Goal: Complete application form: Complete application form

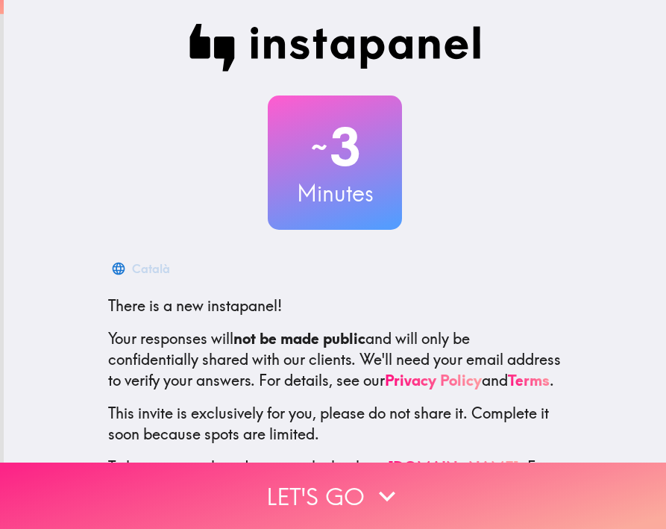
click at [404, 466] on button "Let's go" at bounding box center [333, 496] width 666 height 66
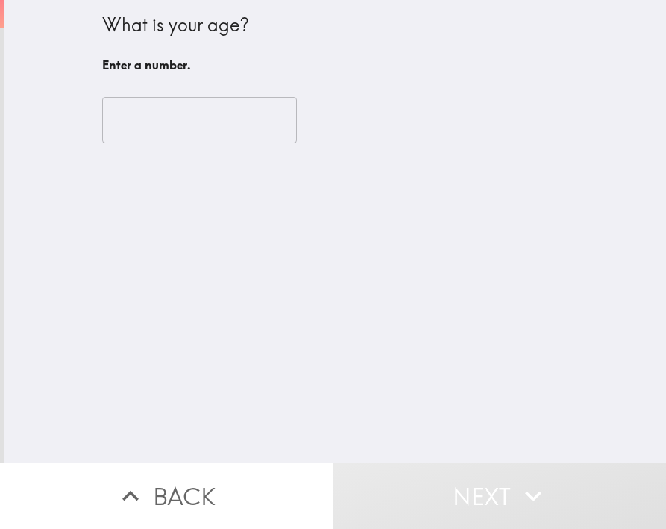
click at [165, 123] on input "number" at bounding box center [199, 120] width 195 height 46
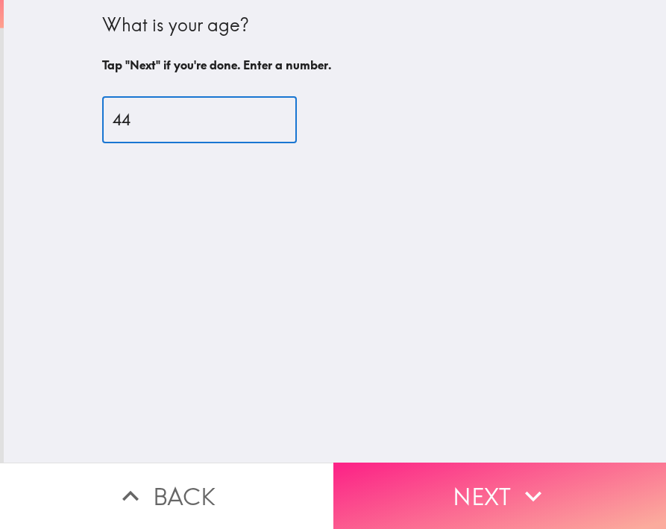
type input "44"
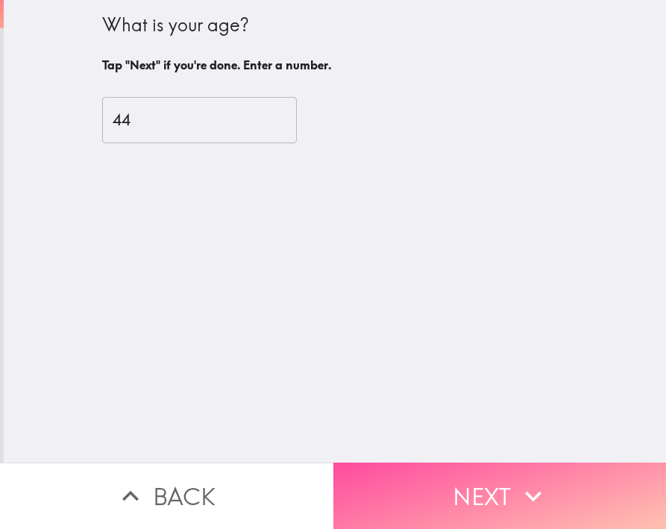
click at [432, 464] on button "Next" at bounding box center [501, 496] width 334 height 66
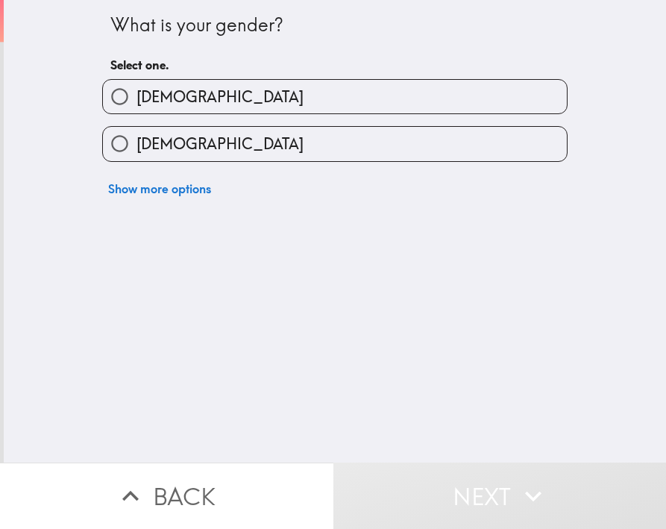
click at [187, 104] on label "[DEMOGRAPHIC_DATA]" at bounding box center [335, 97] width 464 height 34
click at [137, 104] on input "[DEMOGRAPHIC_DATA]" at bounding box center [120, 97] width 34 height 34
radio input "true"
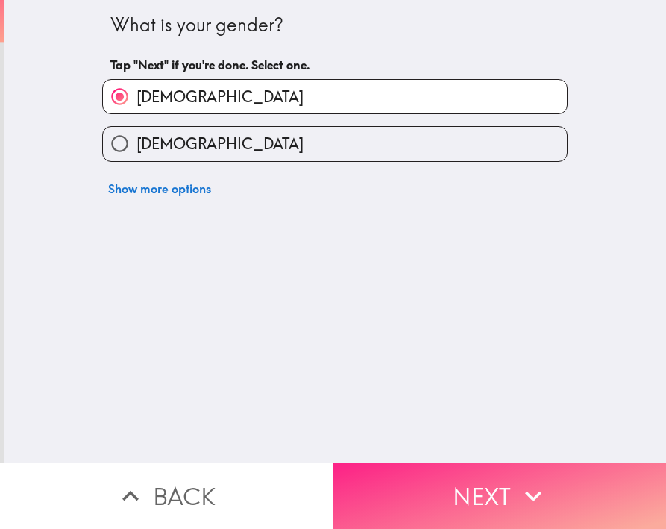
click at [492, 489] on button "Next" at bounding box center [501, 496] width 334 height 66
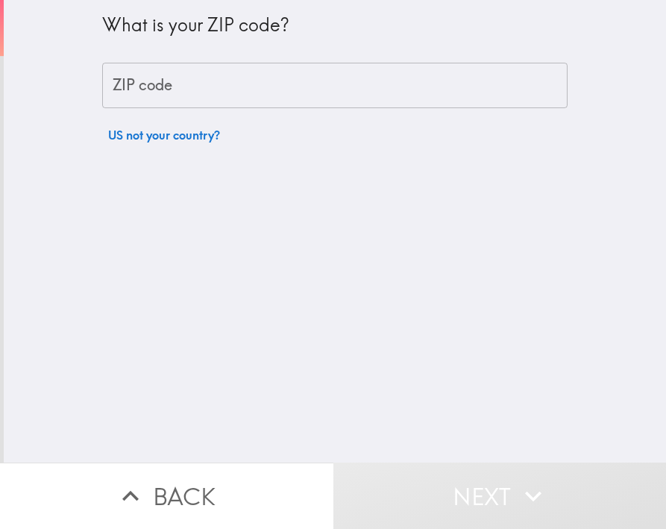
click at [201, 89] on input "ZIP code" at bounding box center [335, 86] width 466 height 46
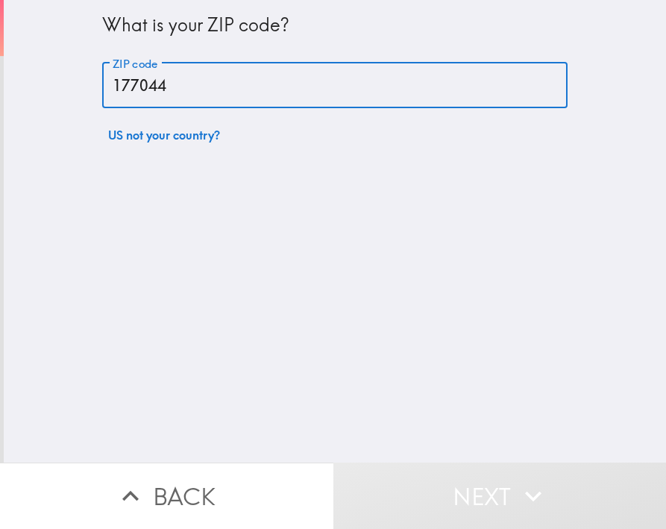
click at [125, 85] on input "177044" at bounding box center [335, 86] width 466 height 46
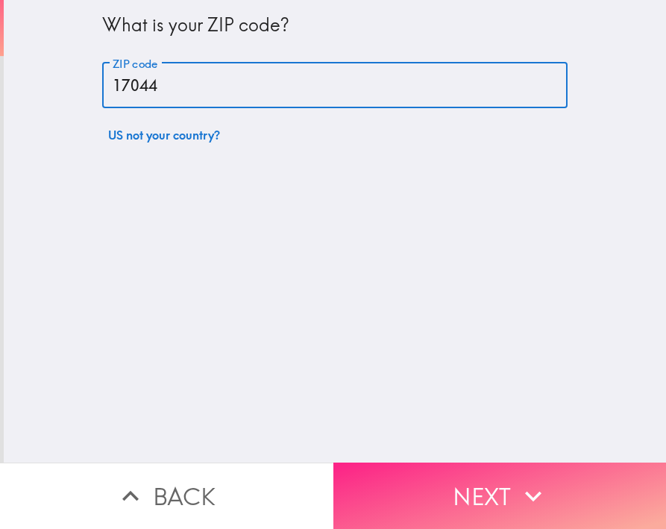
type input "17044"
click at [517, 489] on icon "button" at bounding box center [533, 496] width 33 height 33
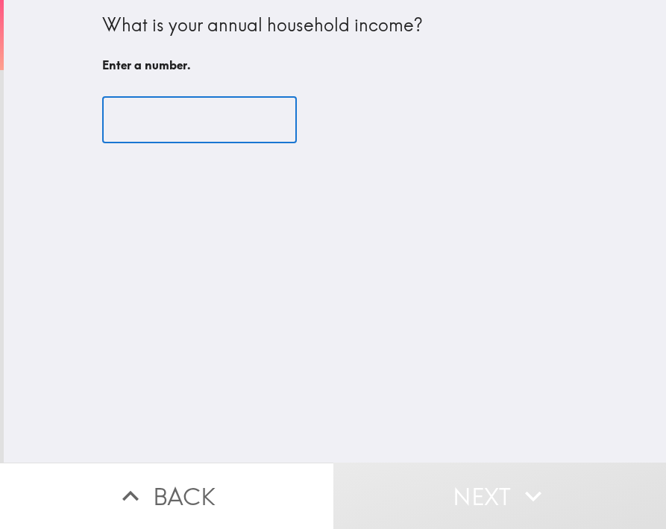
click at [190, 124] on input "number" at bounding box center [199, 120] width 195 height 46
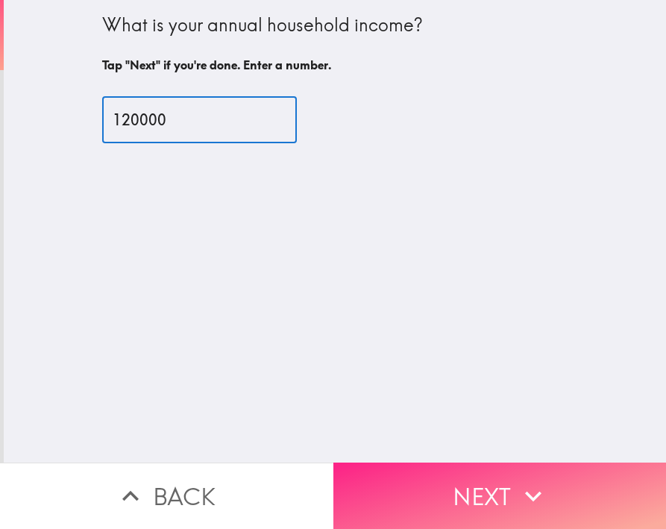
type input "120000"
click at [487, 470] on button "Next" at bounding box center [501, 496] width 334 height 66
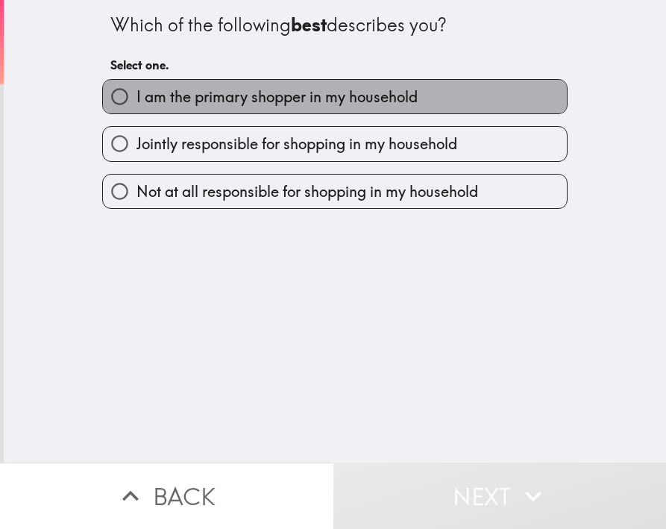
click at [187, 97] on span "I am the primary shopper in my household" at bounding box center [277, 97] width 281 height 21
click at [137, 97] on input "I am the primary shopper in my household" at bounding box center [120, 97] width 34 height 34
radio input "true"
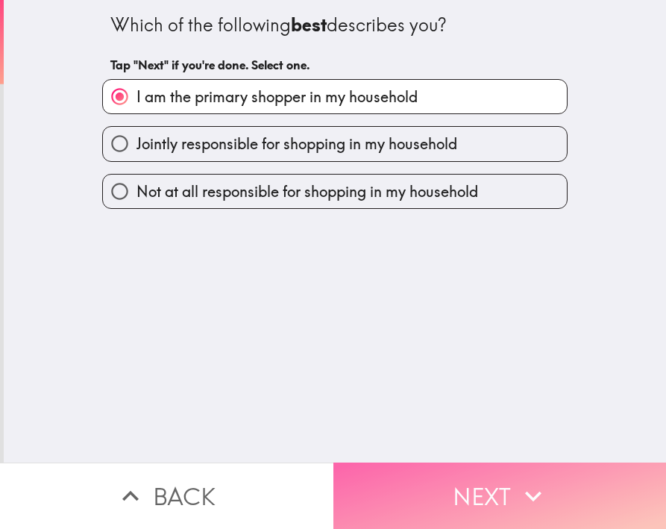
click at [500, 485] on button "Next" at bounding box center [501, 496] width 334 height 66
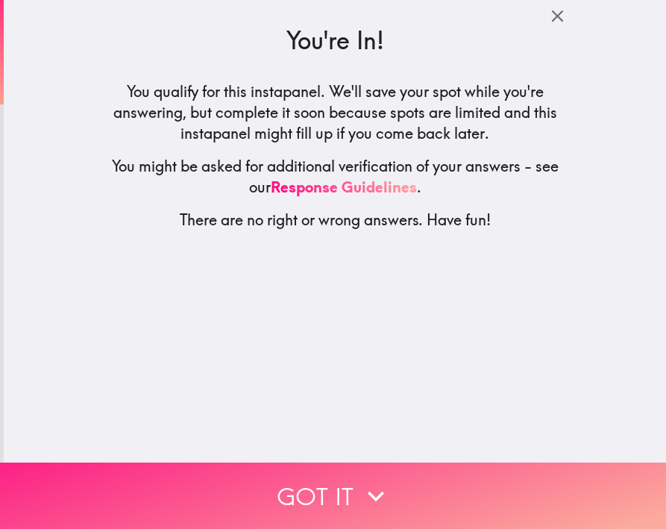
click at [498, 498] on button "Got it" at bounding box center [333, 496] width 666 height 66
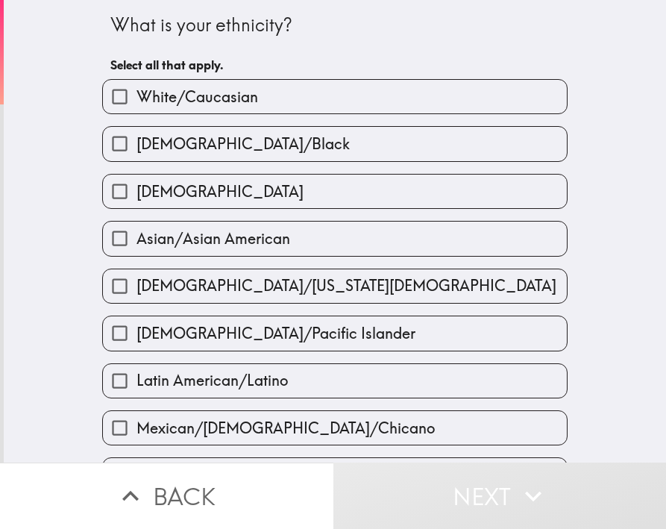
click at [214, 94] on span "White/Caucasian" at bounding box center [198, 97] width 122 height 21
click at [137, 94] on input "White/Caucasian" at bounding box center [120, 97] width 34 height 34
checkbox input "true"
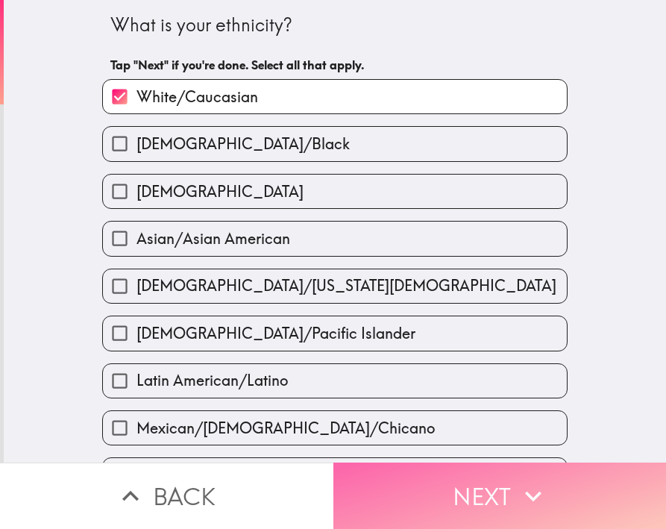
click at [519, 495] on icon "button" at bounding box center [533, 496] width 33 height 33
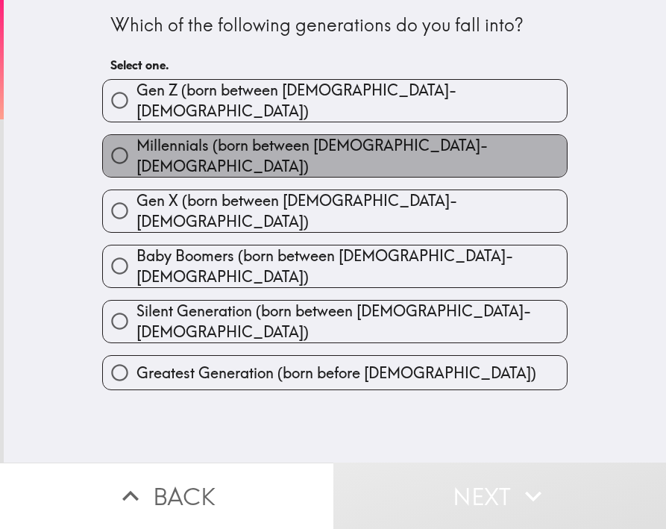
click at [223, 146] on span "Millennials (born between [DEMOGRAPHIC_DATA]-[DEMOGRAPHIC_DATA])" at bounding box center [352, 156] width 431 height 42
click at [137, 146] on input "Millennials (born between [DEMOGRAPHIC_DATA]-[DEMOGRAPHIC_DATA])" at bounding box center [120, 156] width 34 height 34
radio input "true"
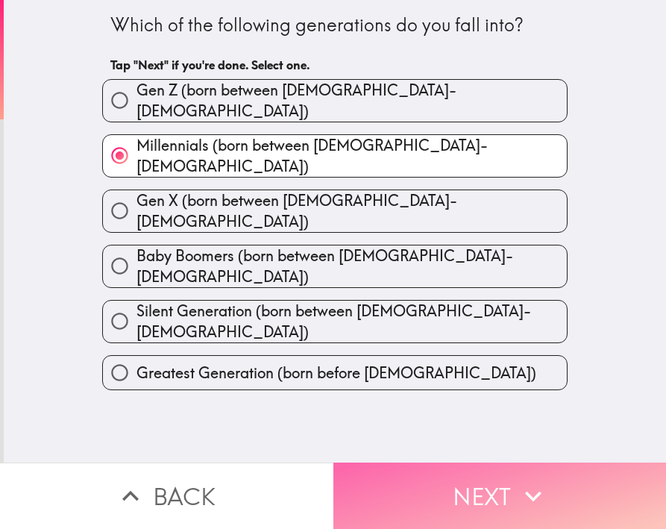
click at [466, 472] on button "Next" at bounding box center [501, 496] width 334 height 66
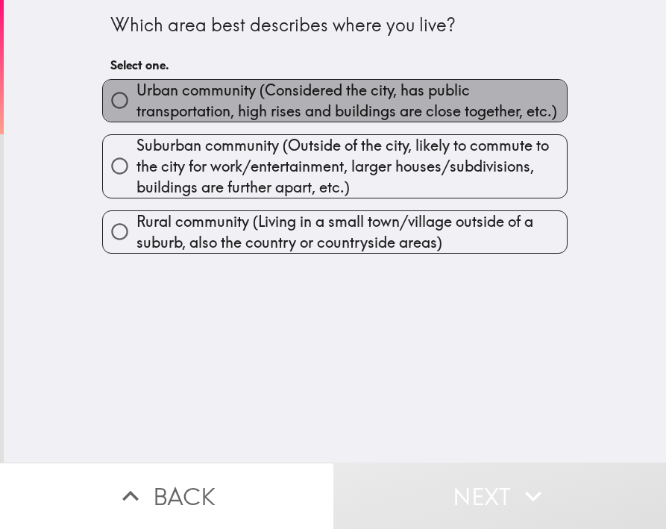
click at [215, 105] on span "Urban community (Considered the city, has public transportation, high rises and…" at bounding box center [352, 101] width 431 height 42
click at [137, 105] on input "Urban community (Considered the city, has public transportation, high rises and…" at bounding box center [120, 101] width 34 height 34
radio input "true"
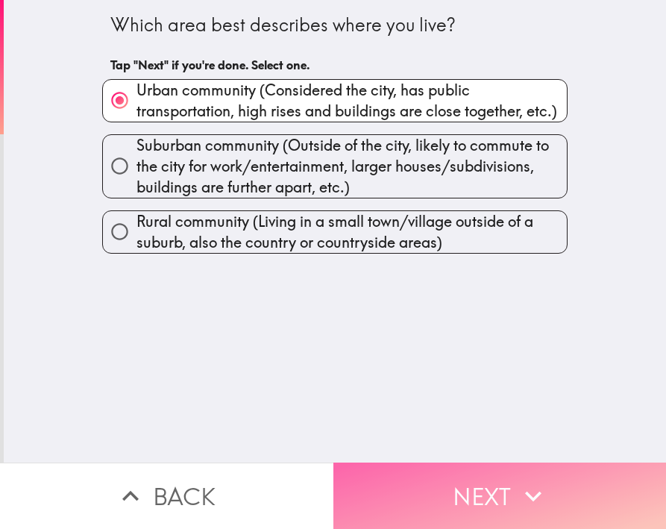
click at [508, 495] on button "Next" at bounding box center [501, 496] width 334 height 66
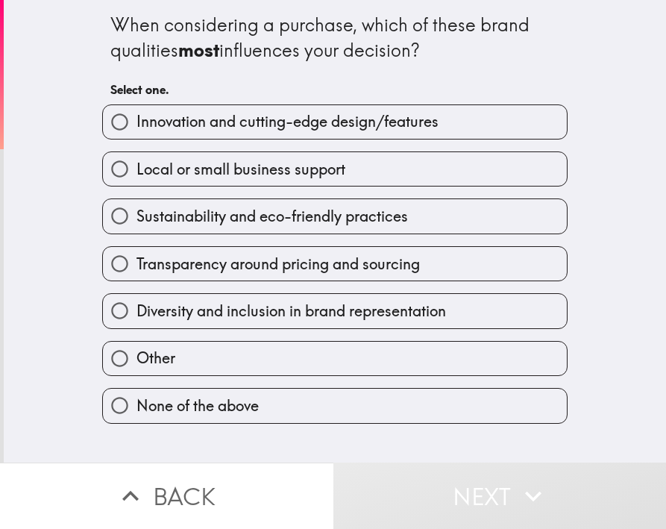
click at [213, 123] on span "Innovation and cutting-edge design/features" at bounding box center [288, 121] width 302 height 21
click at [137, 123] on input "Innovation and cutting-edge design/features" at bounding box center [120, 122] width 34 height 34
radio input "true"
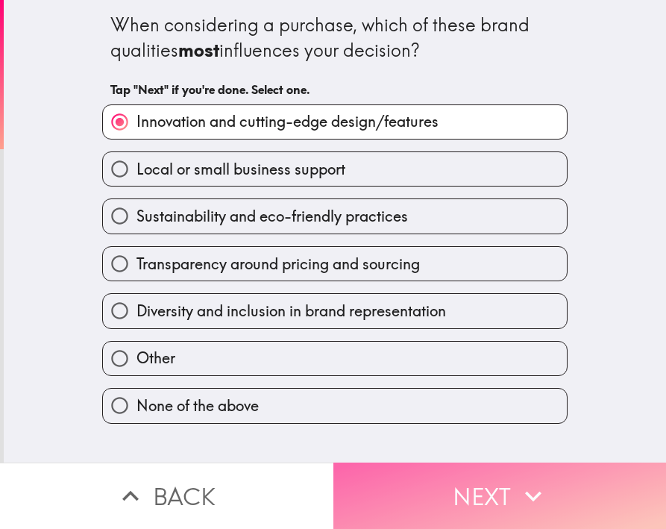
click at [495, 484] on button "Next" at bounding box center [501, 496] width 334 height 66
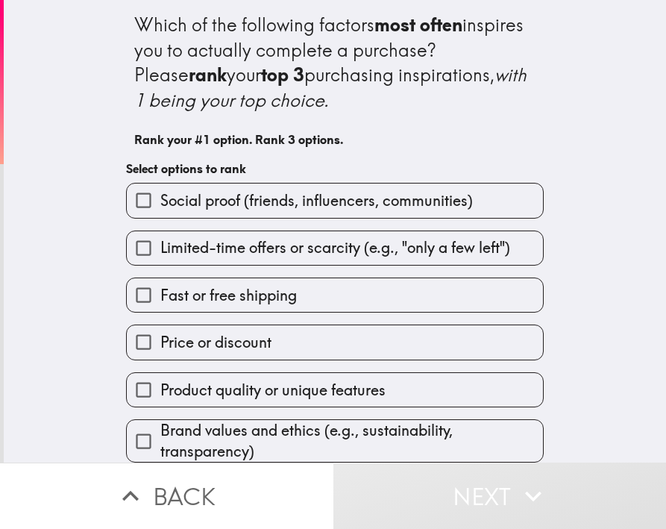
scroll to position [59, 0]
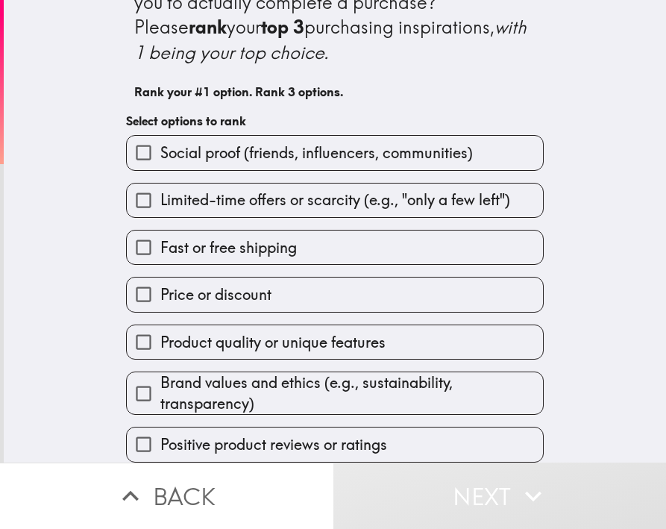
click at [313, 278] on label "Price or discount" at bounding box center [335, 295] width 416 height 34
click at [160, 278] on input "Price or discount" at bounding box center [144, 295] width 34 height 34
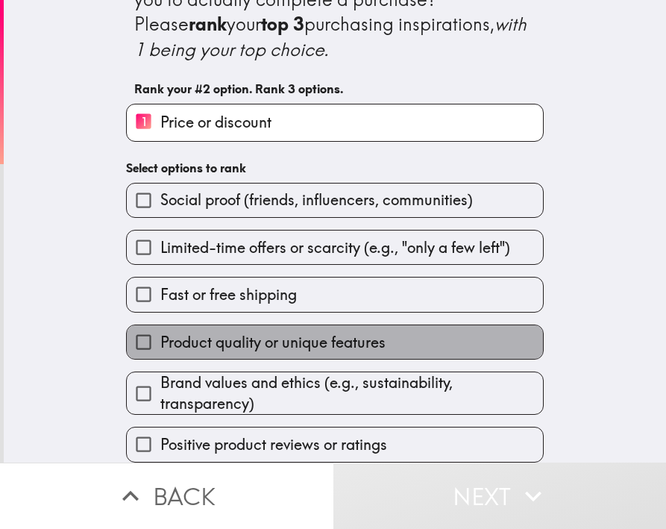
click at [293, 340] on span "Product quality or unique features" at bounding box center [272, 342] width 225 height 21
click at [160, 340] on input "Product quality or unique features" at bounding box center [144, 342] width 34 height 34
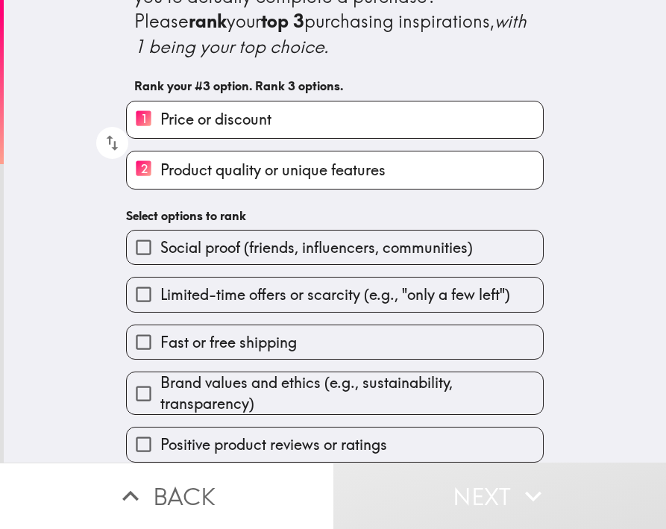
click at [307, 436] on span "Positive product reviews or ratings" at bounding box center [273, 444] width 227 height 21
click at [160, 436] on input "Positive product reviews or ratings" at bounding box center [144, 445] width 34 height 34
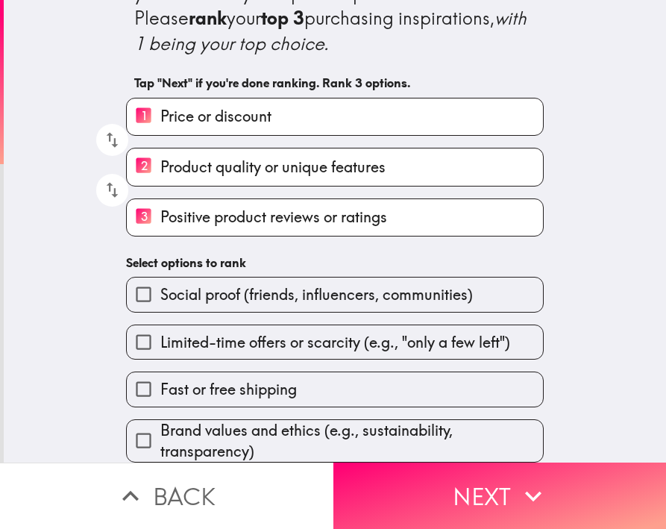
scroll to position [64, 0]
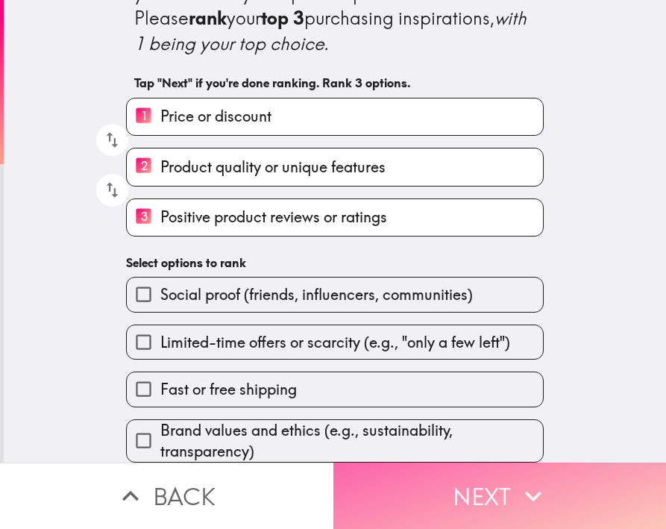
click at [530, 491] on icon "button" at bounding box center [533, 496] width 16 height 10
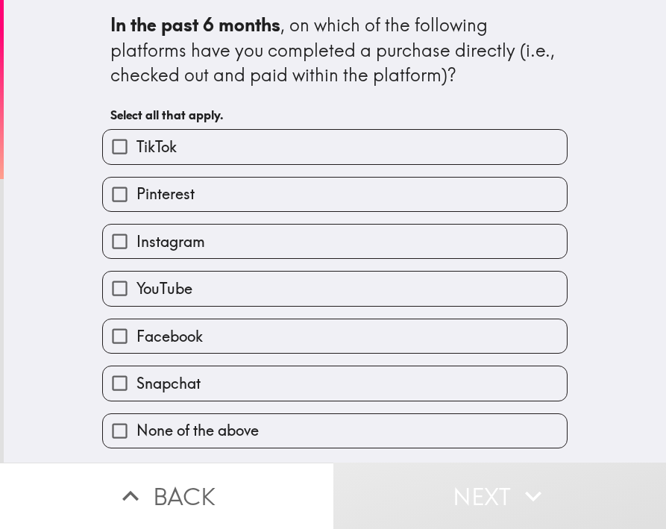
click at [310, 437] on label "None of the above" at bounding box center [335, 431] width 464 height 34
click at [137, 437] on input "None of the above" at bounding box center [120, 431] width 34 height 34
checkbox input "true"
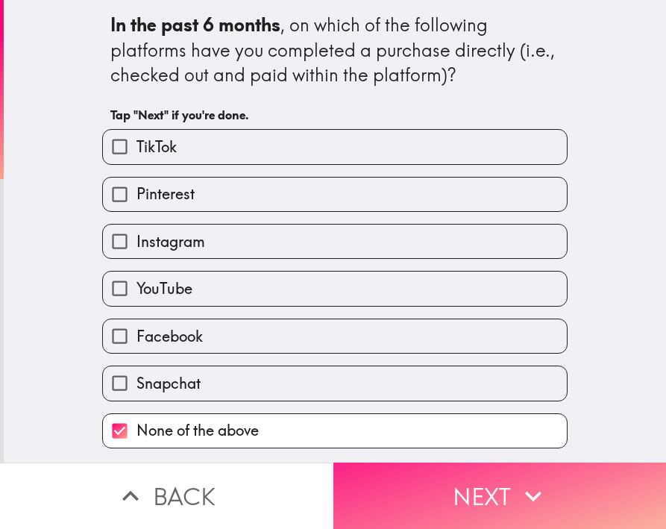
click at [392, 475] on button "Next" at bounding box center [501, 496] width 334 height 66
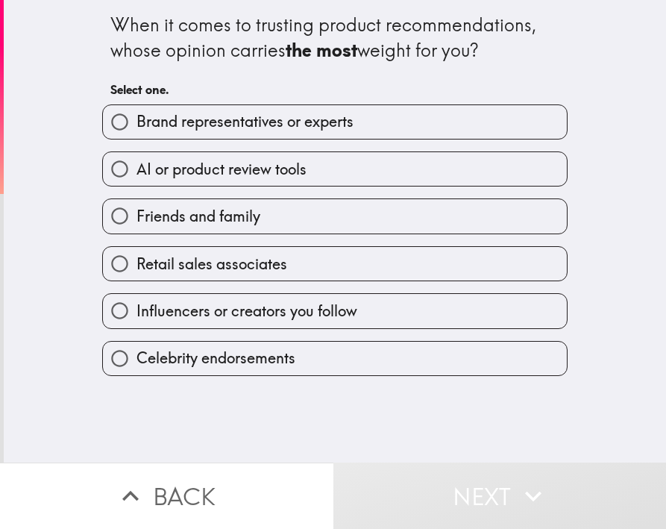
click at [240, 225] on span "Friends and family" at bounding box center [199, 216] width 124 height 21
click at [137, 225] on input "Friends and family" at bounding box center [120, 216] width 34 height 34
radio input "true"
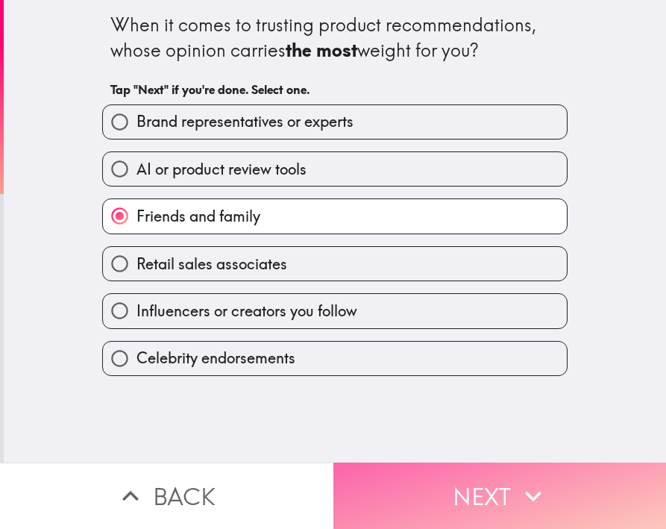
click at [530, 480] on icon "button" at bounding box center [533, 496] width 33 height 33
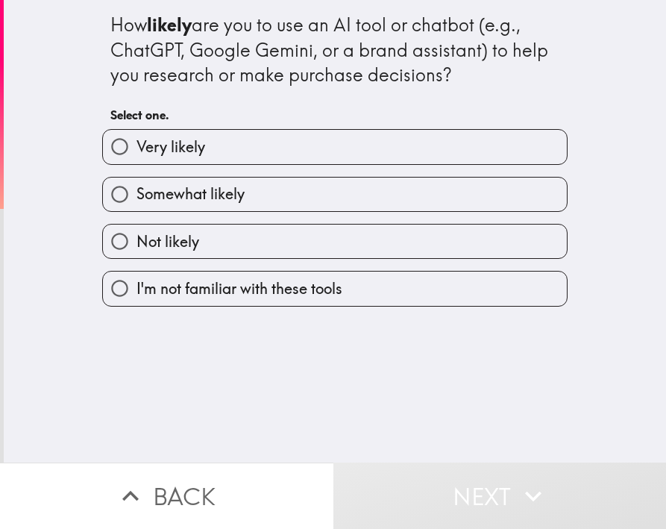
click at [289, 192] on label "Somewhat likely" at bounding box center [335, 195] width 464 height 34
click at [137, 192] on input "Somewhat likely" at bounding box center [120, 195] width 34 height 34
radio input "true"
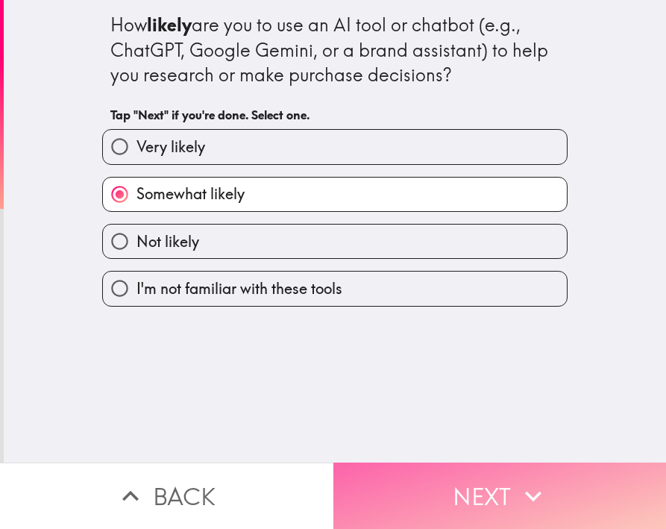
click at [505, 486] on button "Next" at bounding box center [501, 496] width 334 height 66
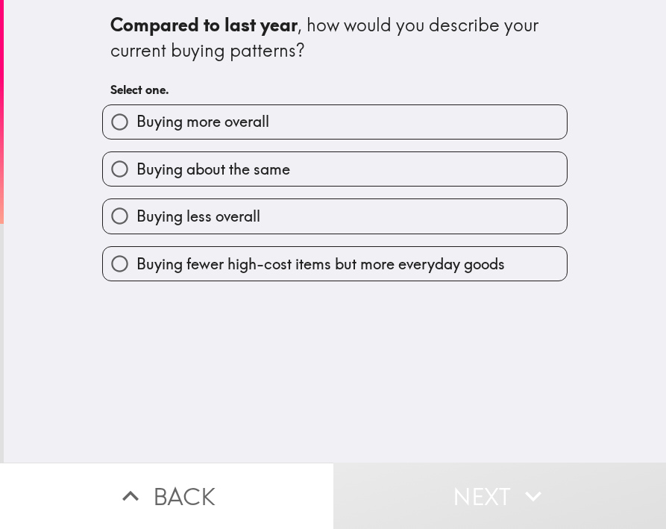
click at [215, 178] on span "Buying about the same" at bounding box center [214, 169] width 154 height 21
click at [137, 178] on input "Buying about the same" at bounding box center [120, 169] width 34 height 34
radio input "true"
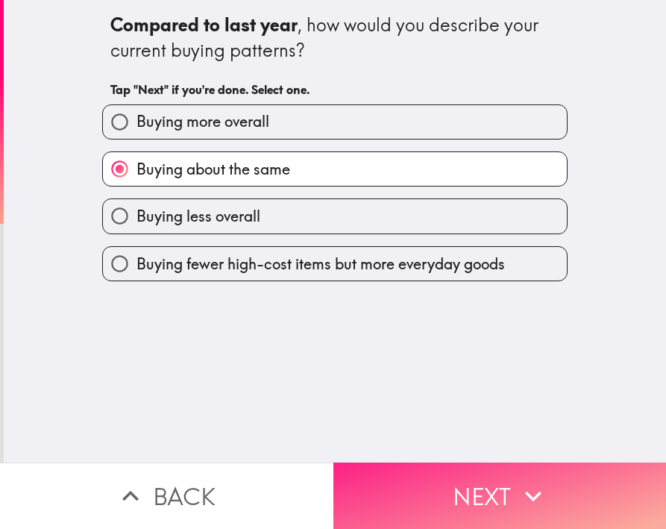
click at [450, 490] on button "Next" at bounding box center [501, 496] width 334 height 66
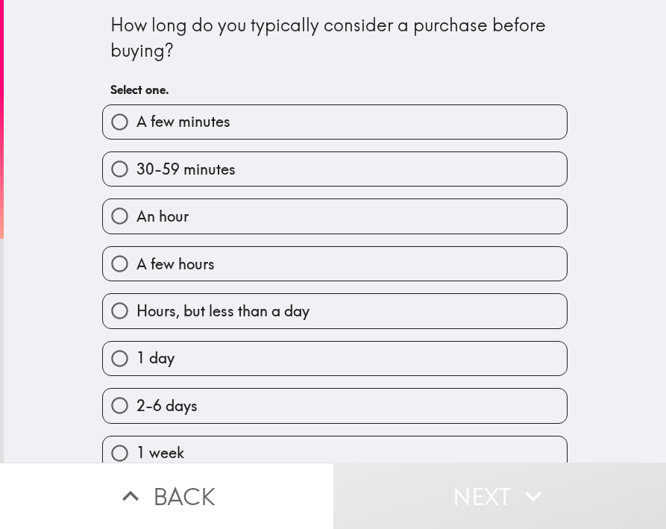
scroll to position [224, 0]
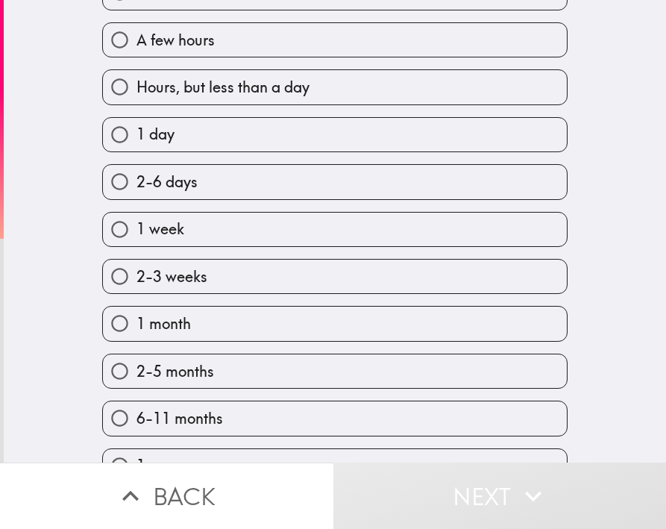
click at [606, 293] on div "How long do you typically consider a purchase before buying? Select one. A few …" at bounding box center [335, 231] width 663 height 463
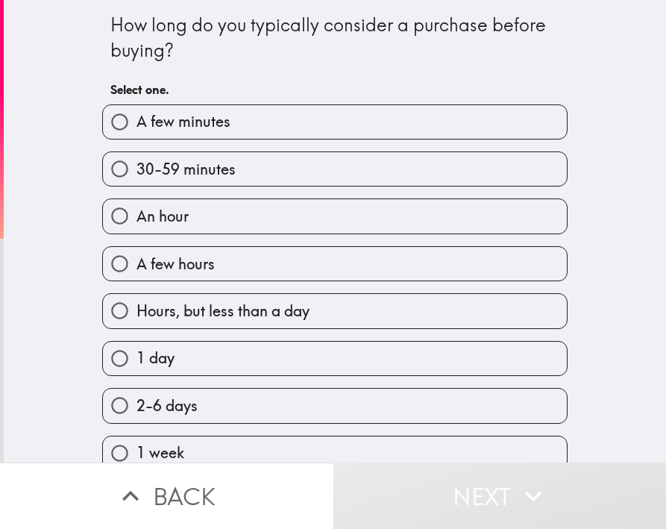
click at [268, 395] on label "2-6 days" at bounding box center [335, 406] width 464 height 34
click at [137, 395] on input "2-6 days" at bounding box center [120, 406] width 34 height 34
radio input "true"
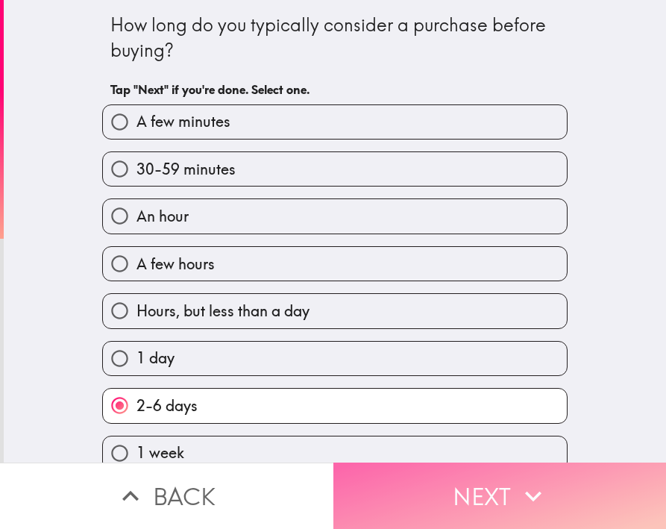
click at [501, 486] on button "Next" at bounding box center [501, 496] width 334 height 66
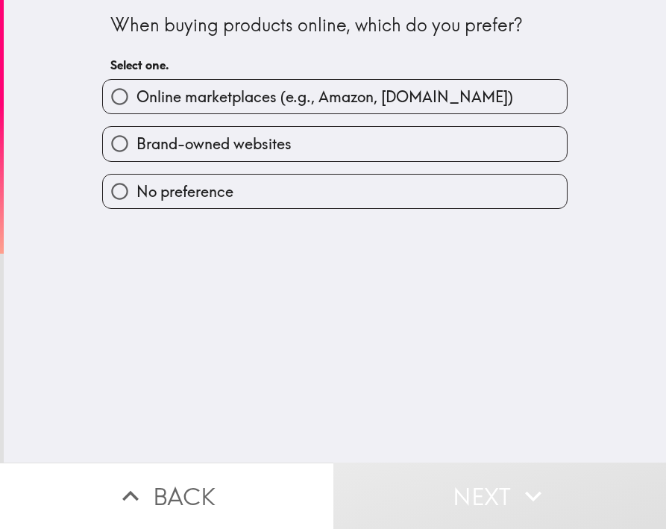
click at [218, 142] on span "Brand-owned websites" at bounding box center [214, 144] width 155 height 21
click at [137, 142] on input "Brand-owned websites" at bounding box center [120, 144] width 34 height 34
radio input "true"
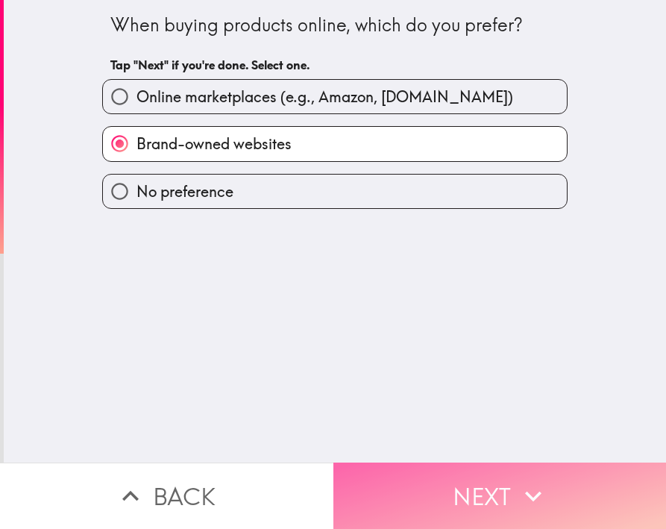
click at [488, 487] on button "Next" at bounding box center [501, 496] width 334 height 66
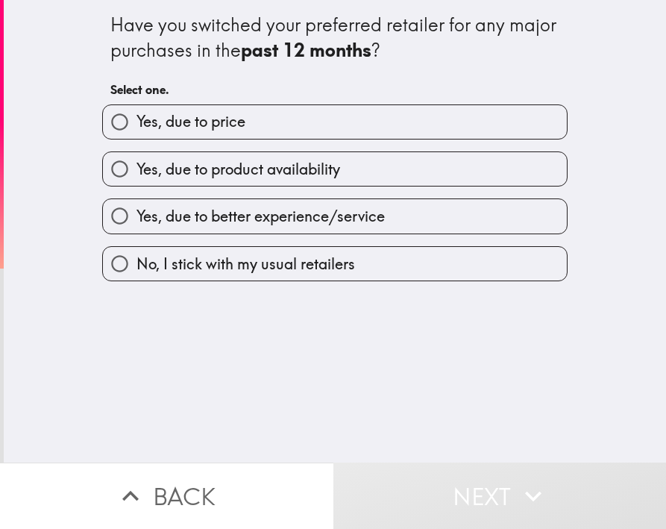
click at [251, 265] on span "No, I stick with my usual retailers" at bounding box center [246, 264] width 219 height 21
click at [137, 265] on input "No, I stick with my usual retailers" at bounding box center [120, 264] width 34 height 34
radio input "true"
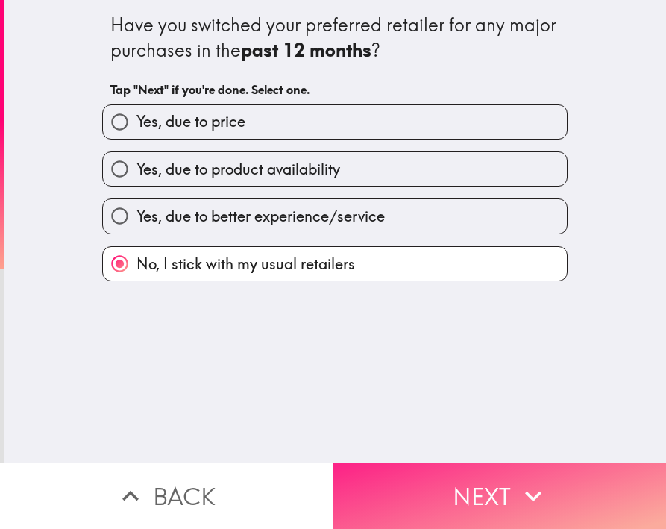
click at [525, 491] on icon "button" at bounding box center [533, 496] width 16 height 10
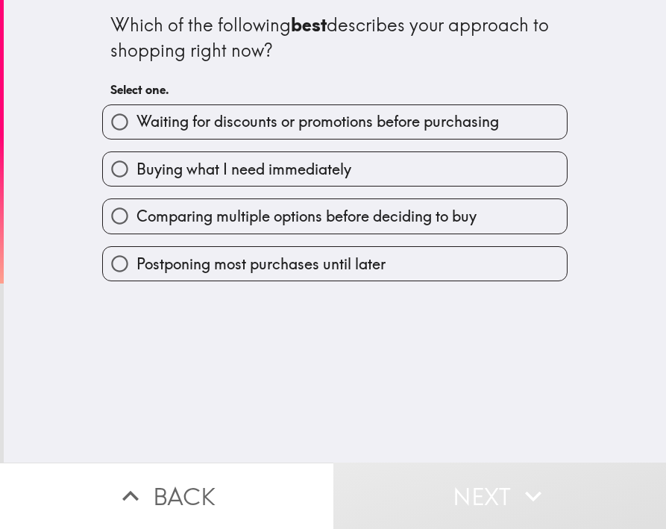
click at [213, 218] on span "Comparing multiple options before deciding to buy" at bounding box center [307, 216] width 340 height 21
click at [137, 218] on input "Comparing multiple options before deciding to buy" at bounding box center [120, 216] width 34 height 34
radio input "true"
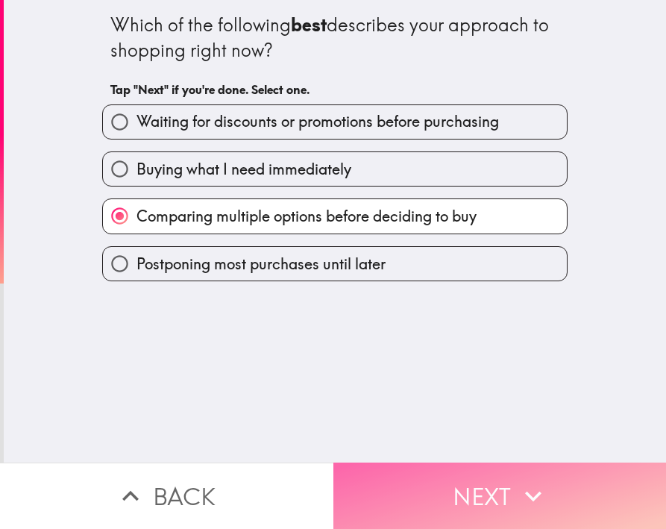
click at [499, 475] on button "Next" at bounding box center [501, 496] width 334 height 66
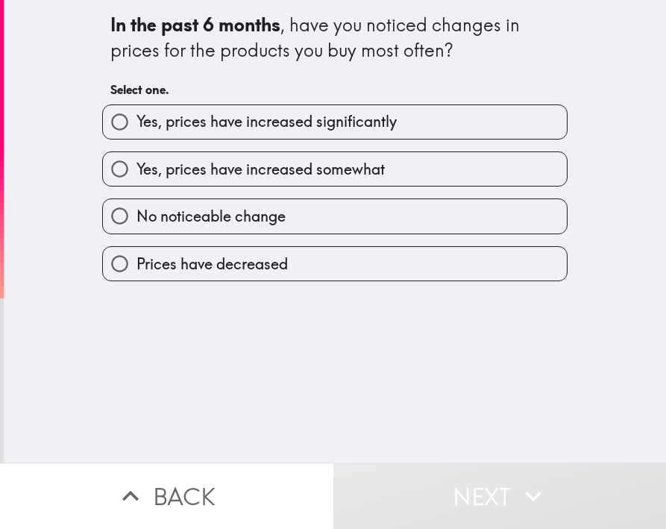
click at [205, 131] on span "Yes, prices have increased significantly" at bounding box center [267, 121] width 260 height 21
click at [137, 131] on input "Yes, prices have increased significantly" at bounding box center [120, 122] width 34 height 34
radio input "true"
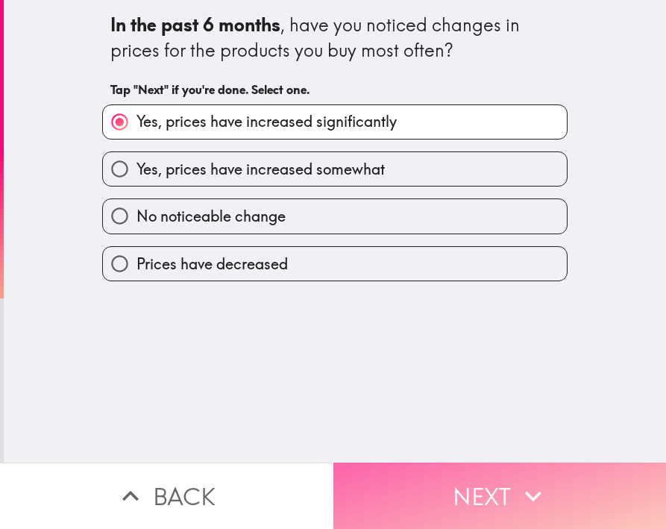
click at [428, 464] on button "Next" at bounding box center [501, 496] width 334 height 66
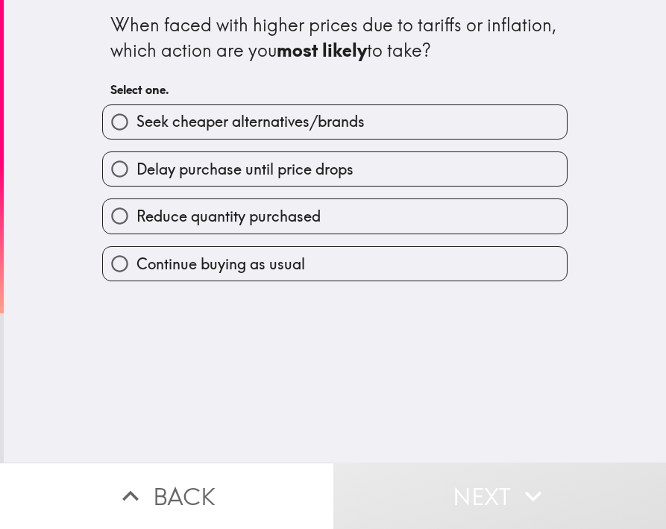
click at [172, 128] on span "Seek cheaper alternatives/brands" at bounding box center [251, 121] width 228 height 21
click at [137, 128] on input "Seek cheaper alternatives/brands" at bounding box center [120, 122] width 34 height 34
radio input "true"
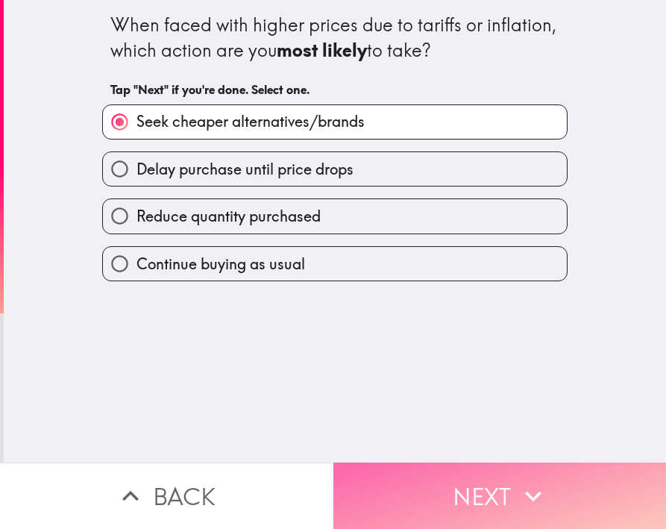
click at [468, 477] on button "Next" at bounding box center [501, 496] width 334 height 66
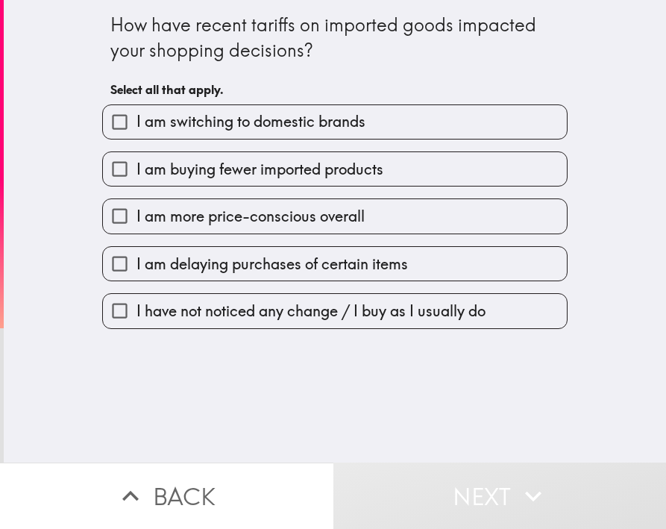
click at [215, 131] on span "I am switching to domestic brands" at bounding box center [251, 121] width 229 height 21
click at [137, 131] on input "I am switching to domestic brands" at bounding box center [120, 122] width 34 height 34
checkbox input "true"
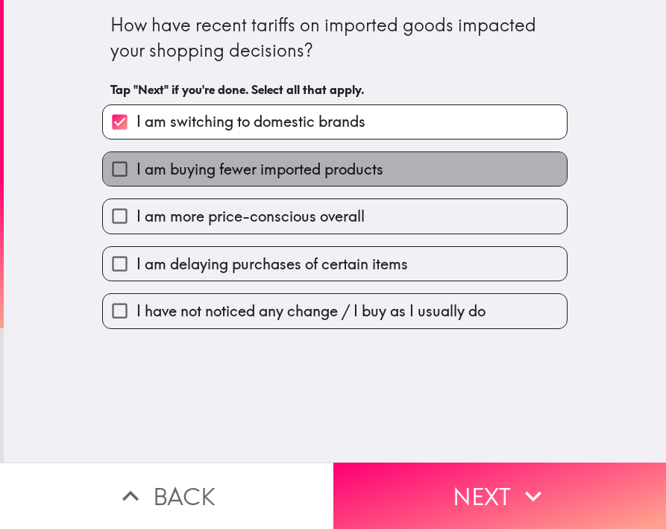
click at [218, 171] on span "I am buying fewer imported products" at bounding box center [260, 169] width 247 height 21
click at [137, 171] on input "I am buying fewer imported products" at bounding box center [120, 169] width 34 height 34
checkbox input "true"
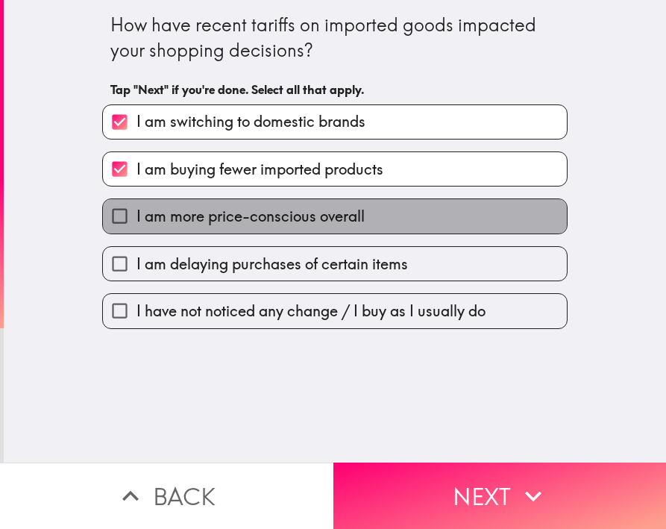
click at [237, 220] on span "I am more price-conscious overall" at bounding box center [251, 216] width 228 height 21
click at [137, 220] on input "I am more price-conscious overall" at bounding box center [120, 216] width 34 height 34
checkbox input "true"
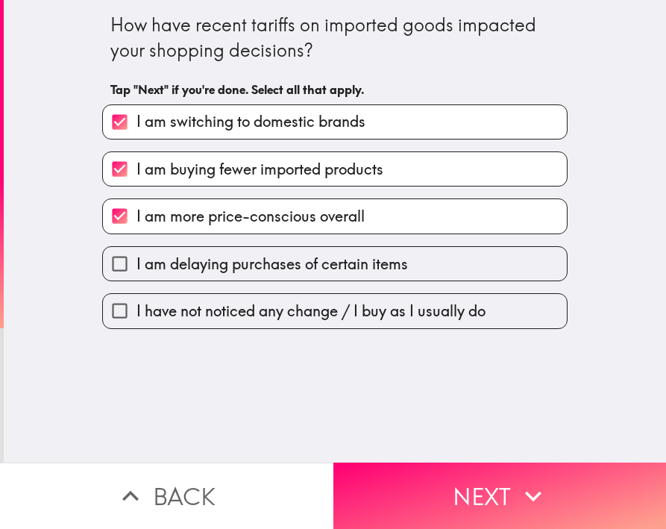
click at [249, 270] on span "I am delaying purchases of certain items" at bounding box center [273, 264] width 272 height 21
click at [137, 270] on input "I am delaying purchases of certain items" at bounding box center [120, 264] width 34 height 34
checkbox input "true"
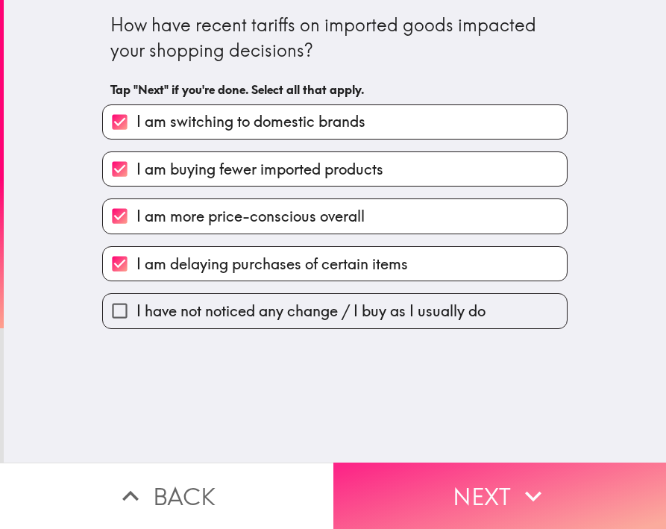
click at [439, 481] on button "Next" at bounding box center [501, 496] width 334 height 66
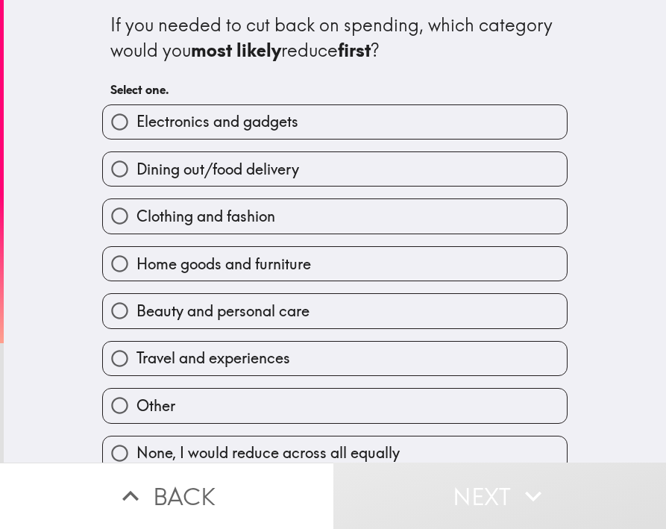
click at [594, 400] on div "If you needed to cut back on spending, which category would you most likely red…" at bounding box center [335, 231] width 663 height 463
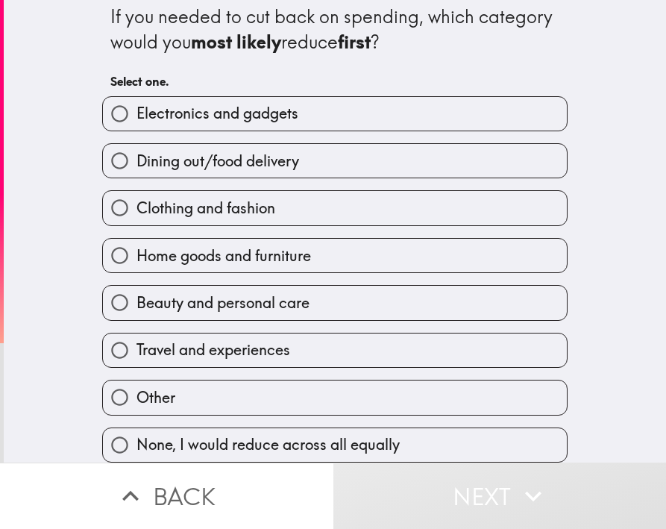
click at [215, 154] on span "Dining out/food delivery" at bounding box center [218, 161] width 163 height 21
click at [137, 154] on input "Dining out/food delivery" at bounding box center [120, 161] width 34 height 34
radio input "true"
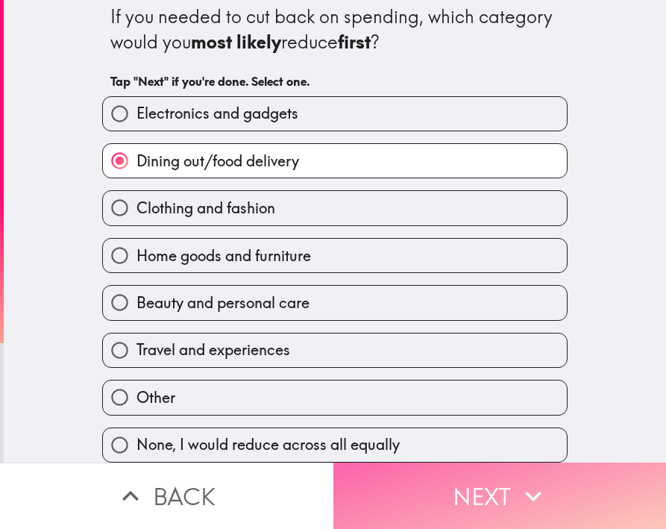
click at [463, 481] on button "Next" at bounding box center [501, 496] width 334 height 66
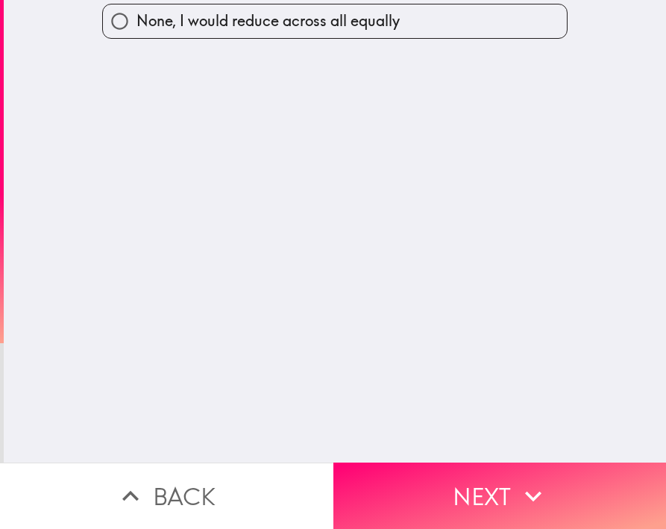
scroll to position [0, 0]
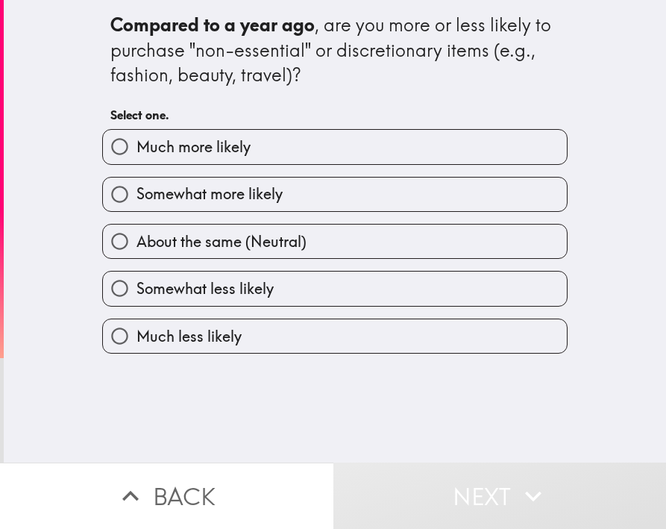
click at [220, 238] on span "About the same (Neutral)" at bounding box center [222, 241] width 170 height 21
click at [137, 238] on input "About the same (Neutral)" at bounding box center [120, 242] width 34 height 34
radio input "true"
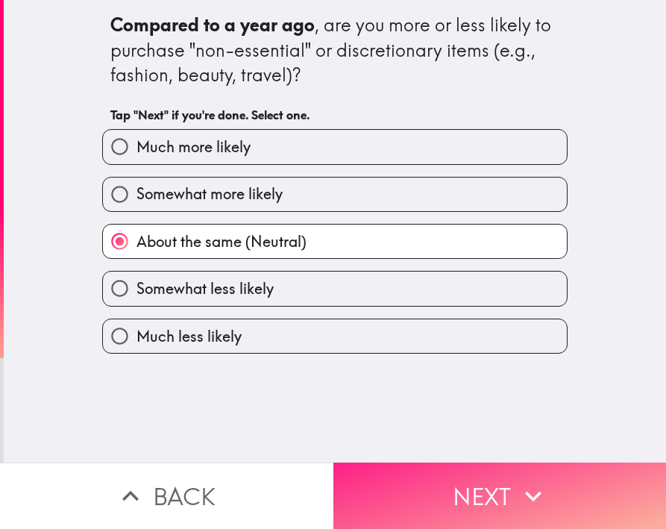
click at [491, 489] on button "Next" at bounding box center [501, 496] width 334 height 66
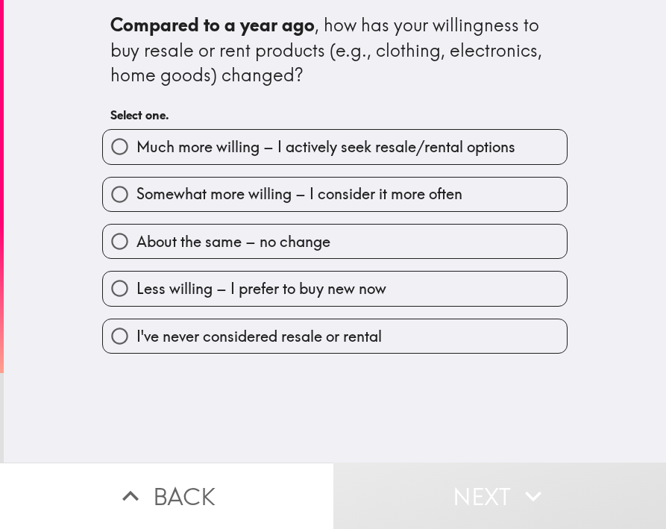
click at [325, 204] on span "Somewhat more willing – I consider it more often" at bounding box center [300, 194] width 326 height 21
click at [137, 204] on input "Somewhat more willing – I consider it more often" at bounding box center [120, 195] width 34 height 34
radio input "true"
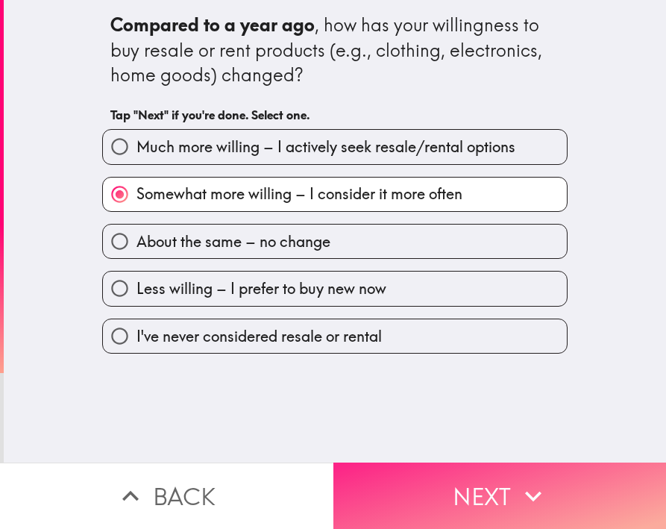
click at [483, 472] on button "Next" at bounding box center [501, 496] width 334 height 66
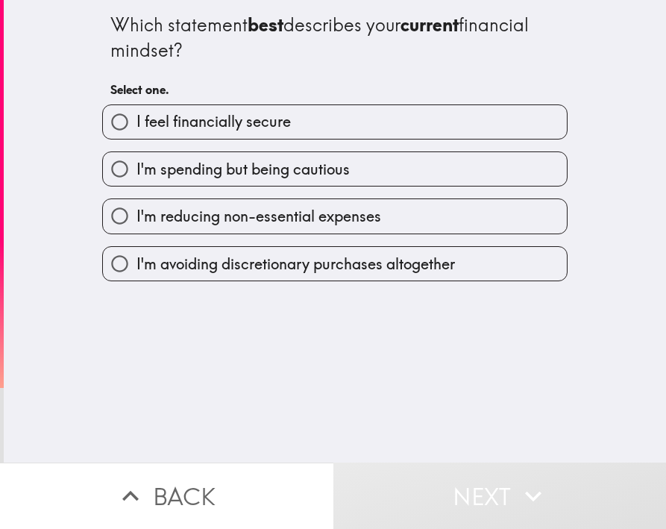
click at [255, 176] on span "I'm spending but being cautious" at bounding box center [243, 169] width 213 height 21
click at [137, 176] on input "I'm spending but being cautious" at bounding box center [120, 169] width 34 height 34
radio input "true"
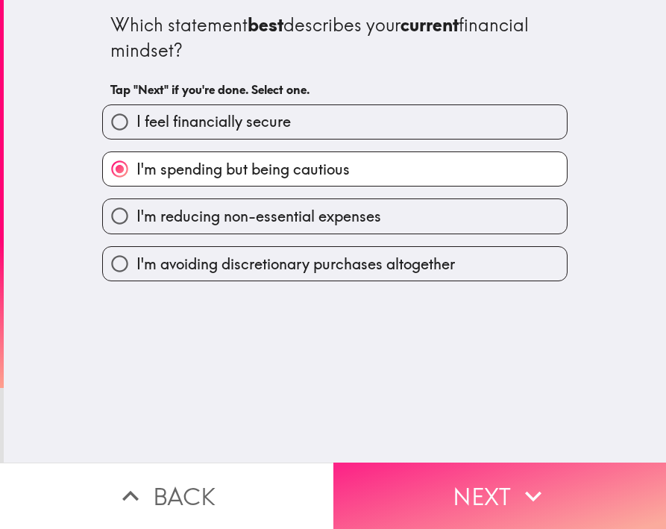
click at [455, 464] on button "Next" at bounding box center [501, 496] width 334 height 66
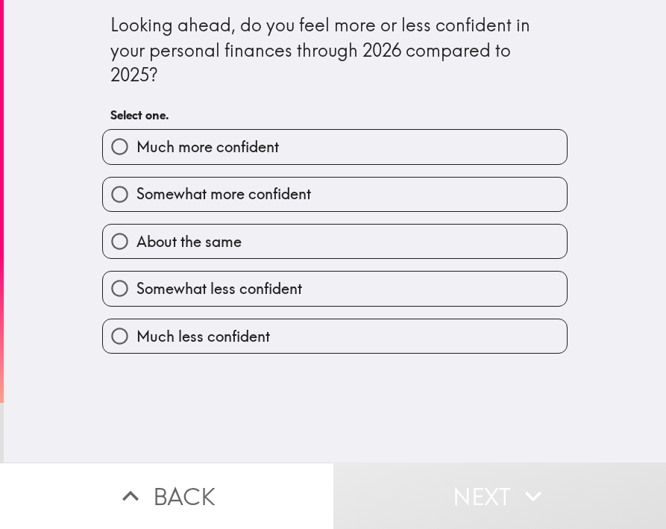
click at [261, 235] on label "About the same" at bounding box center [335, 242] width 464 height 34
click at [137, 235] on input "About the same" at bounding box center [120, 242] width 34 height 34
radio input "true"
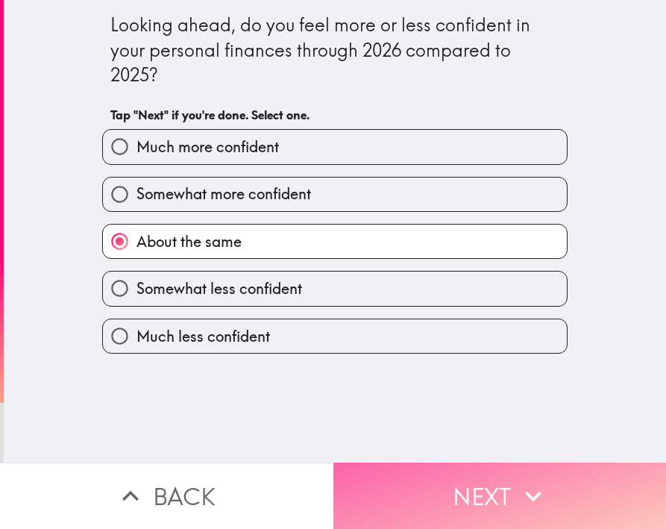
click at [479, 489] on button "Next" at bounding box center [501, 496] width 334 height 66
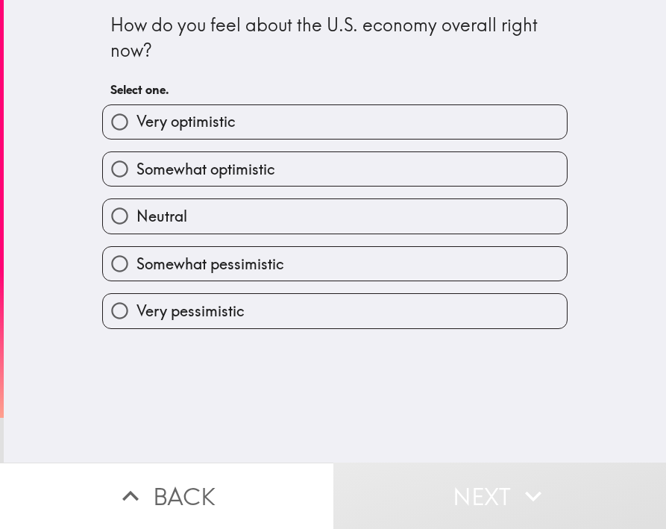
click at [265, 171] on span "Somewhat optimistic" at bounding box center [206, 169] width 139 height 21
click at [137, 171] on input "Somewhat optimistic" at bounding box center [120, 169] width 34 height 34
radio input "true"
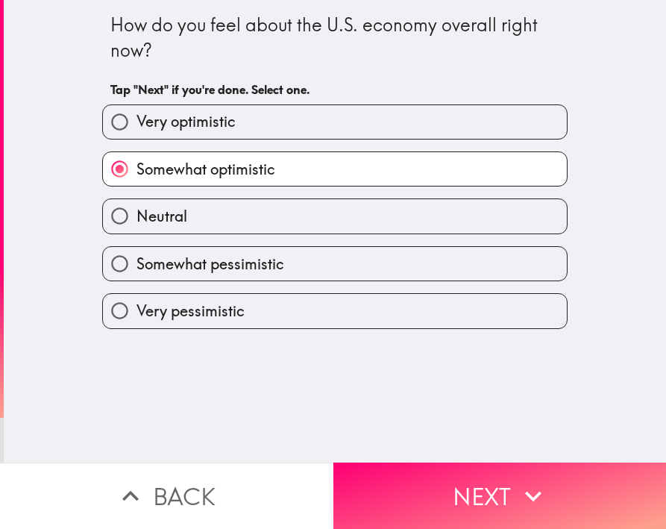
click at [266, 264] on span "Somewhat pessimistic" at bounding box center [211, 264] width 148 height 21
click at [137, 264] on input "Somewhat pessimistic" at bounding box center [120, 264] width 34 height 34
radio input "true"
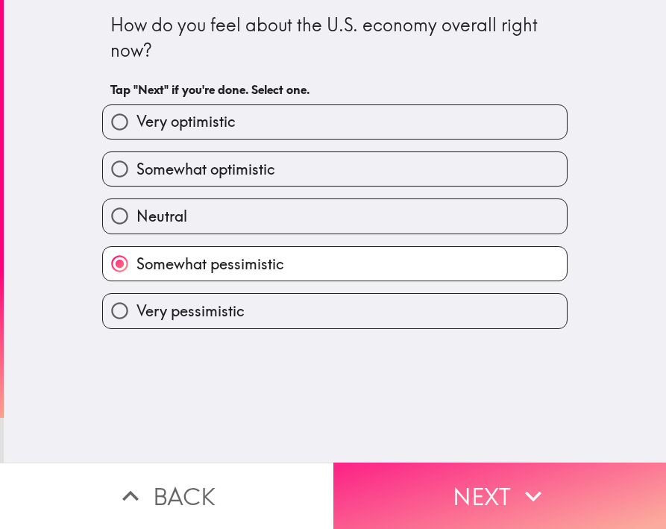
click at [448, 471] on button "Next" at bounding box center [501, 496] width 334 height 66
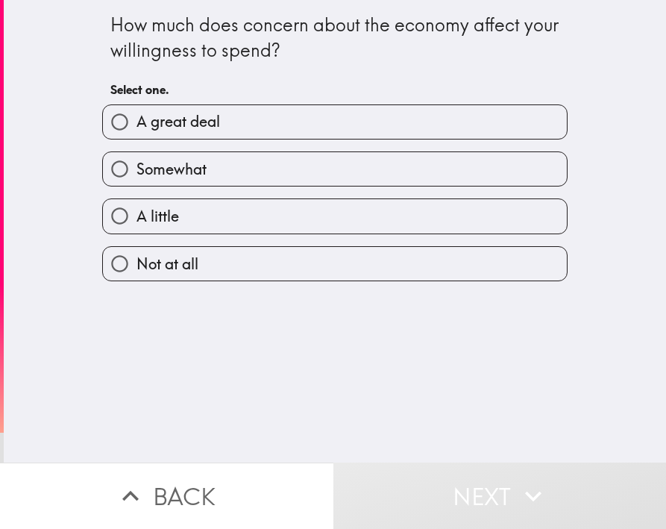
click at [201, 166] on label "Somewhat" at bounding box center [335, 169] width 464 height 34
click at [137, 166] on input "Somewhat" at bounding box center [120, 169] width 34 height 34
radio input "true"
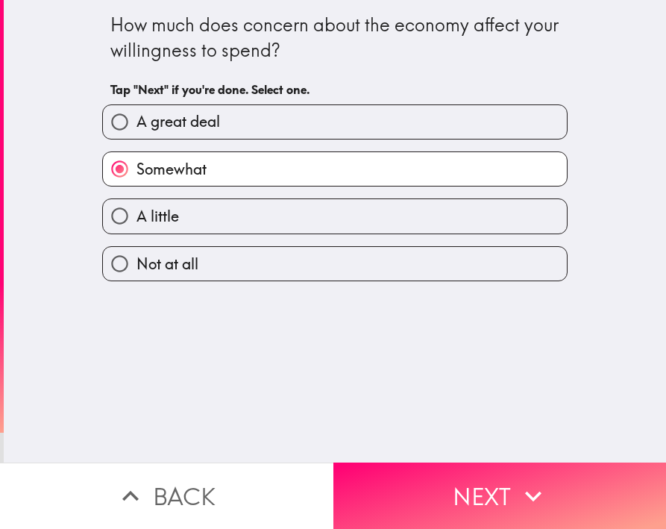
click at [476, 480] on button "Next" at bounding box center [501, 496] width 334 height 66
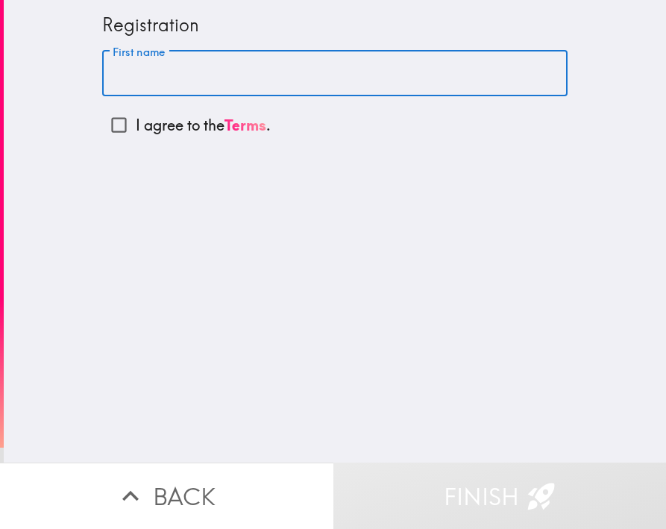
click at [160, 76] on input "First name" at bounding box center [335, 74] width 466 height 46
type input "[PERSON_NAME]"
click at [147, 235] on div "Registration First name [PERSON_NAME] First name I agree to the Terms ." at bounding box center [335, 231] width 663 height 463
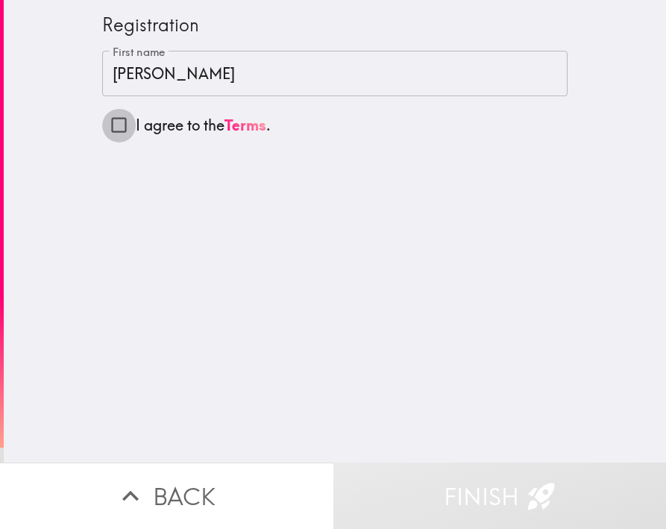
click at [107, 128] on input "I agree to the Terms ." at bounding box center [119, 125] width 34 height 34
checkbox input "true"
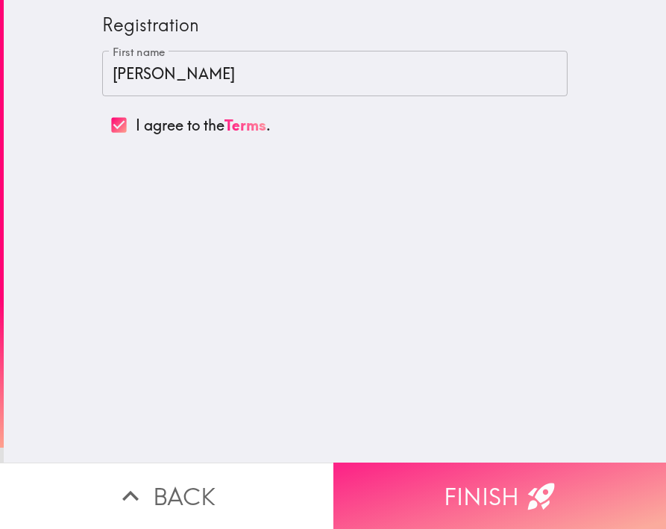
click at [517, 504] on button "Finish" at bounding box center [501, 496] width 334 height 66
